Goal: Information Seeking & Learning: Learn about a topic

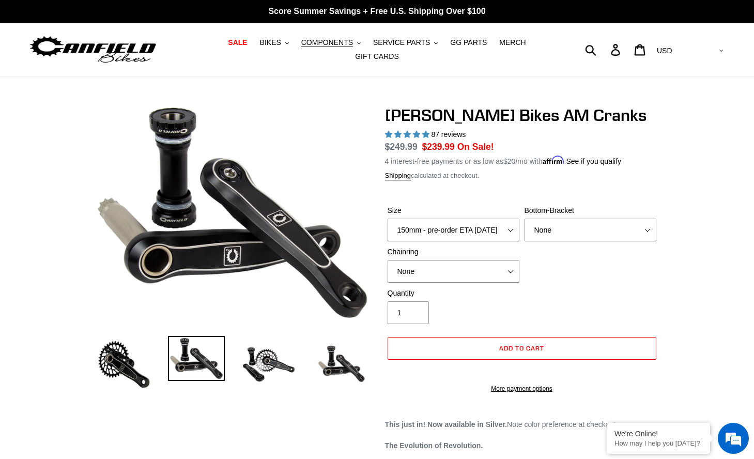
select select "highest-rating"
click at [140, 46] on img at bounding box center [92, 50] width 129 height 33
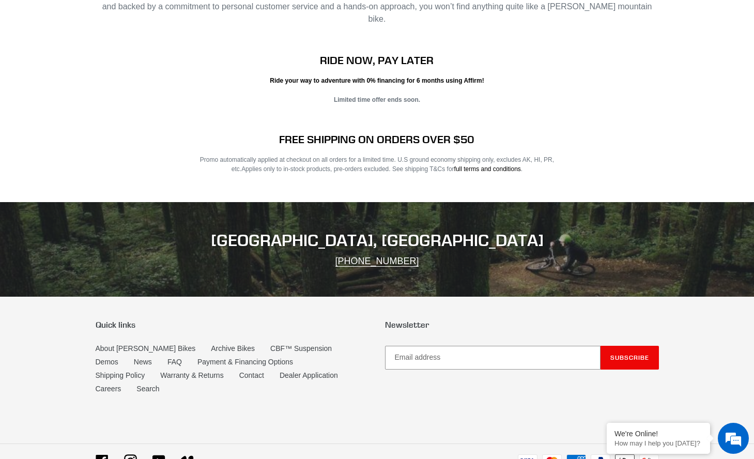
scroll to position [1644, 0]
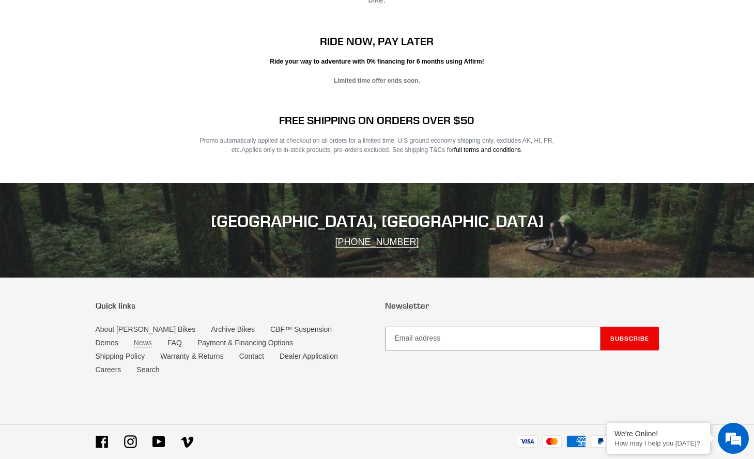
click at [134, 339] on link "News" at bounding box center [143, 343] width 18 height 9
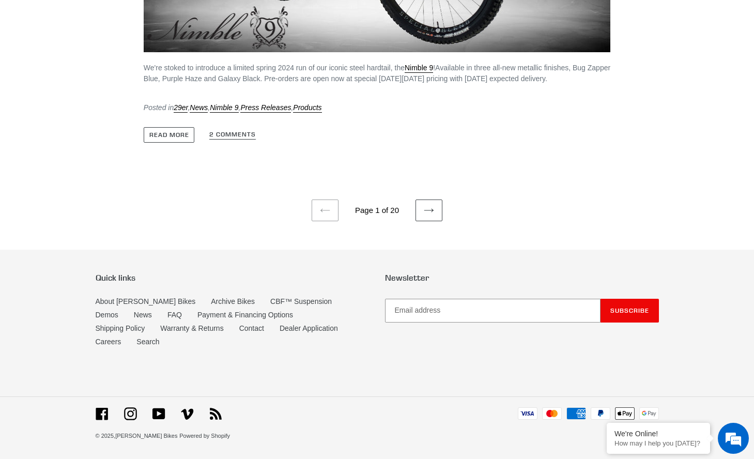
scroll to position [5047, 0]
click at [168, 320] on link "FAQ" at bounding box center [175, 315] width 14 height 9
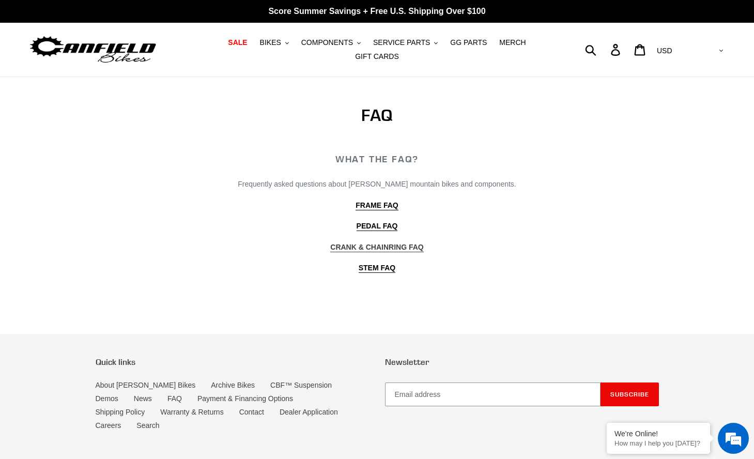
click at [357, 244] on b "CRANK & CHAINRING FAQ" at bounding box center [376, 247] width 93 height 8
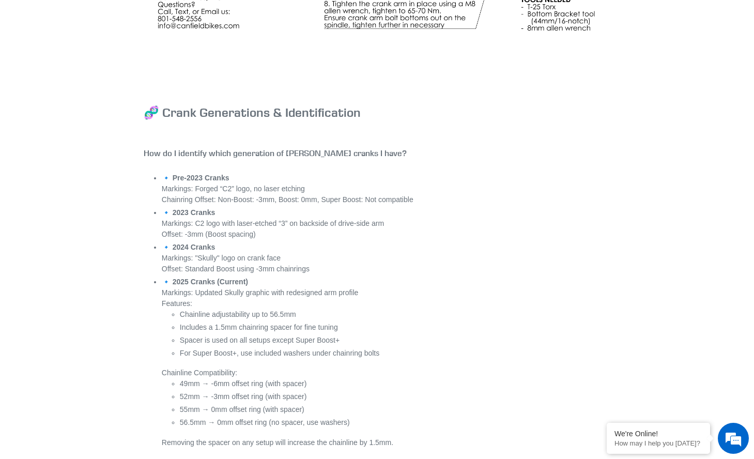
scroll to position [4199, 0]
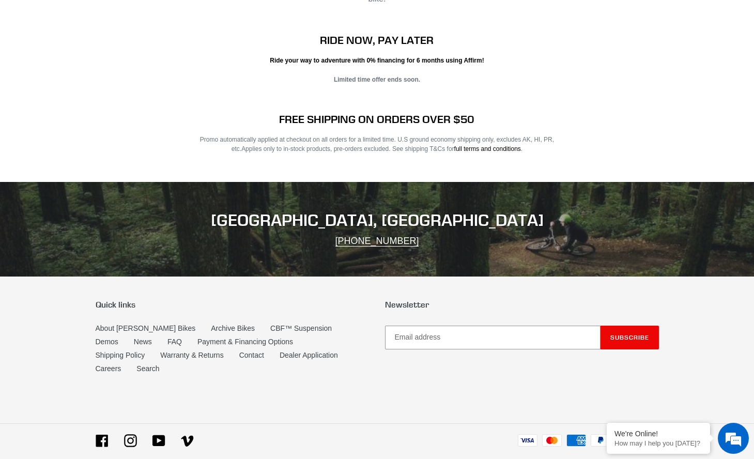
scroll to position [1644, 0]
